Goal: Download file/media

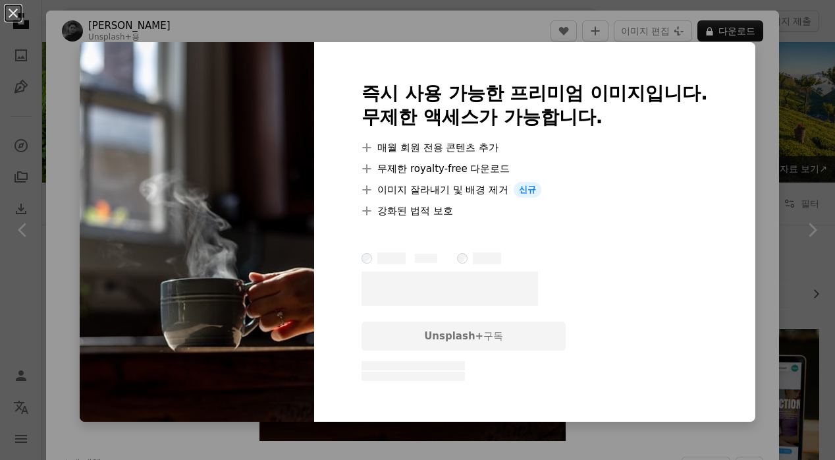
scroll to position [1042, 0]
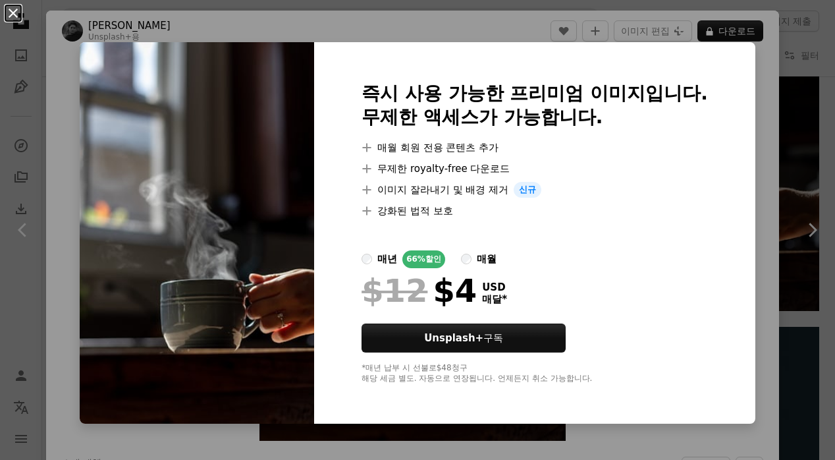
click at [5, 13] on button "An X shape" at bounding box center [13, 13] width 16 height 16
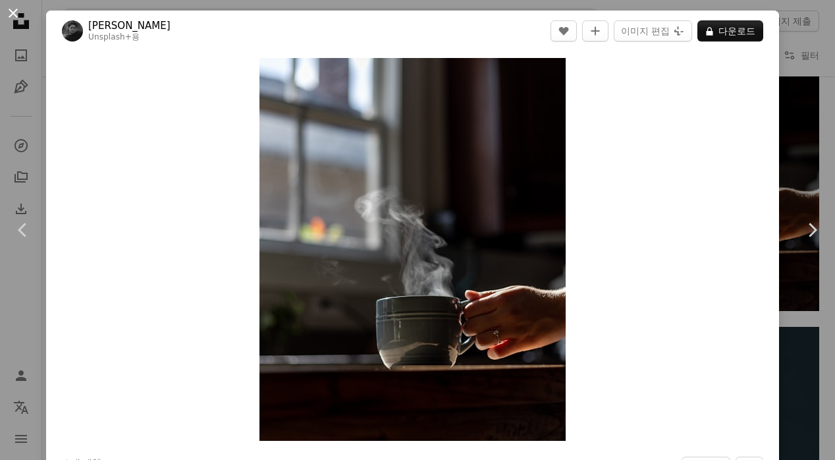
click at [8, 13] on button "An X shape" at bounding box center [13, 13] width 16 height 16
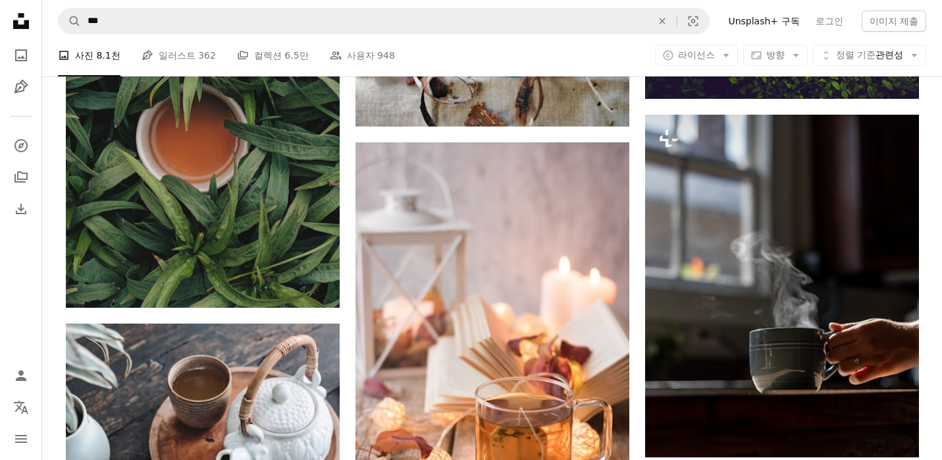
scroll to position [958, 0]
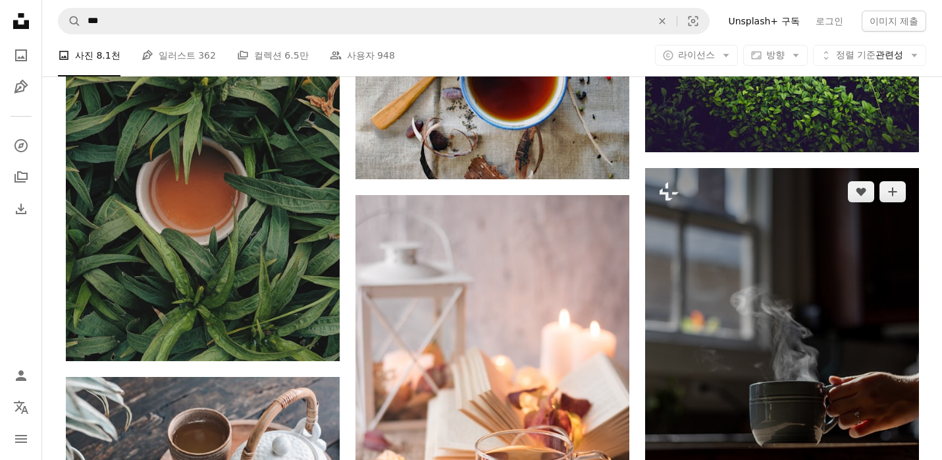
click at [758, 340] on img at bounding box center [782, 339] width 274 height 342
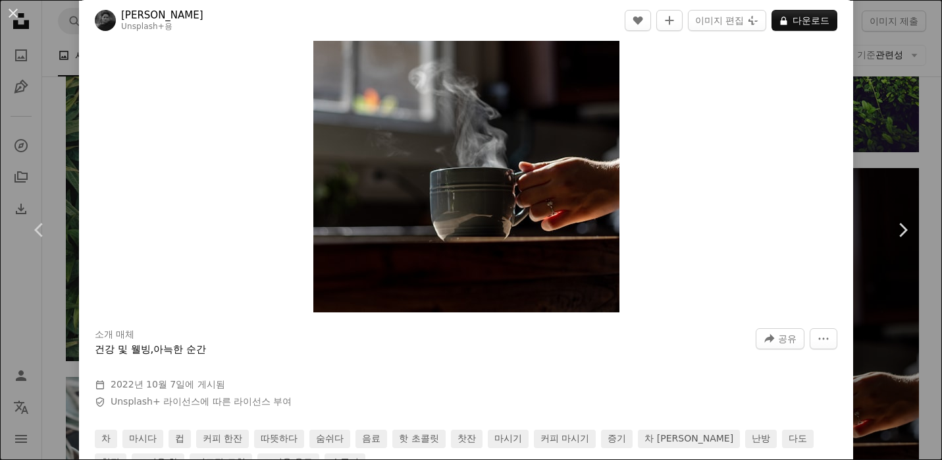
scroll to position [121, 0]
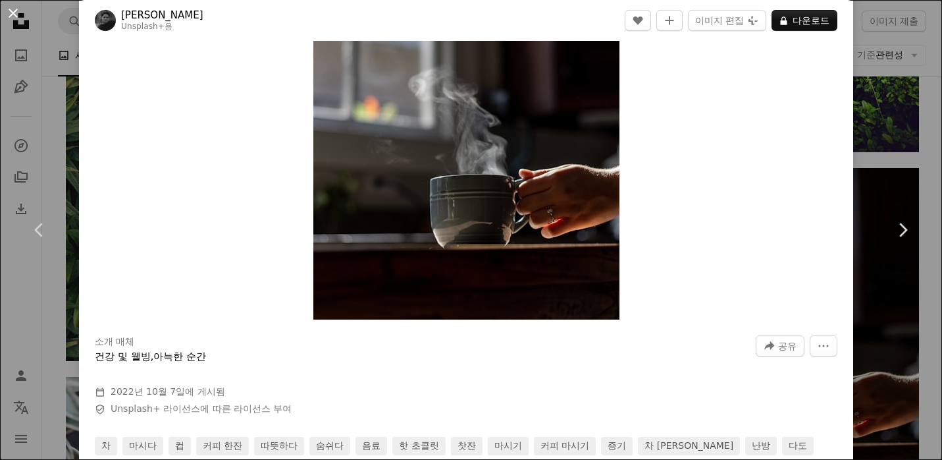
click at [13, 11] on button "An X shape" at bounding box center [13, 13] width 16 height 16
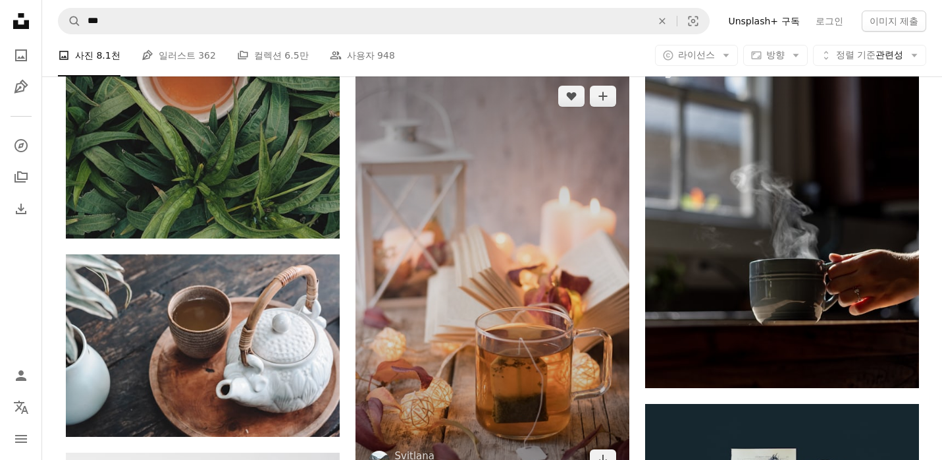
scroll to position [1081, 0]
